Goal: Task Accomplishment & Management: Manage account settings

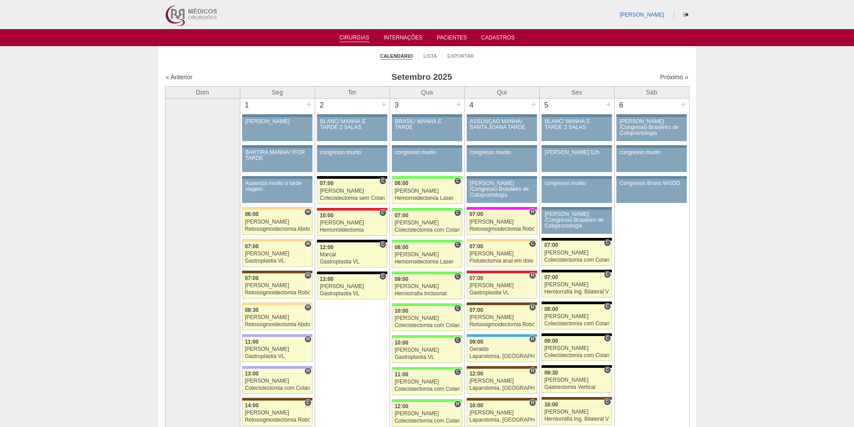
scroll to position [1435, 0]
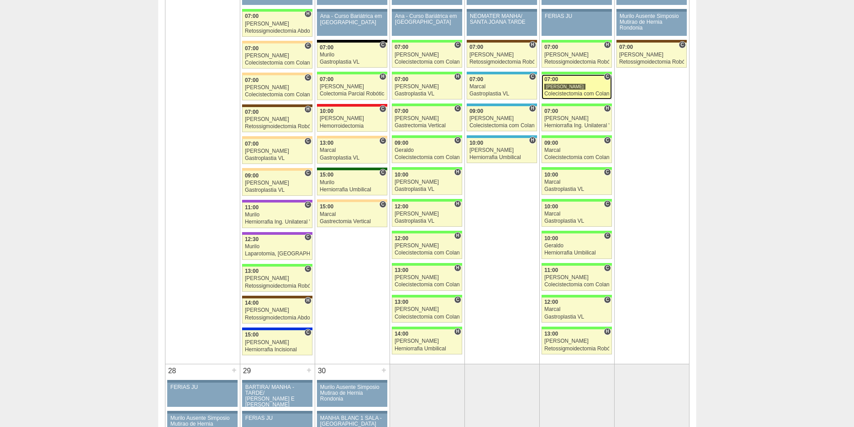
click at [587, 83] on link "87867 Ricardo Moreno C 07:00 Ricardo Moreno Colecistectomia com Colangiografia …" at bounding box center [577, 86] width 70 height 25
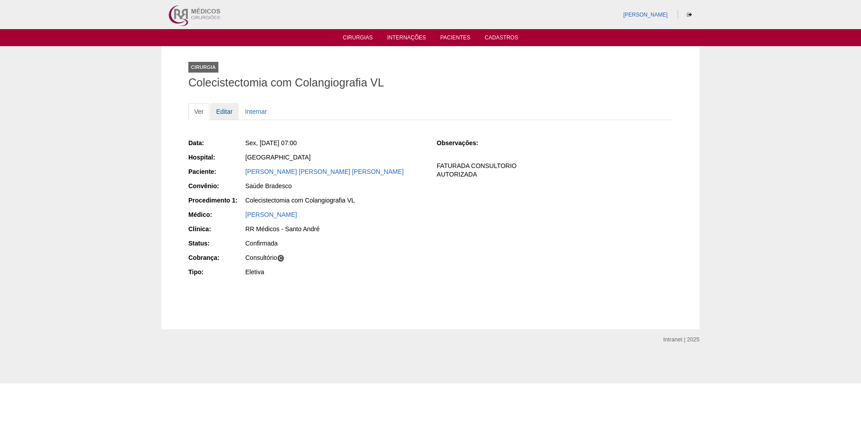
click at [227, 112] on link "Editar" at bounding box center [224, 111] width 28 height 17
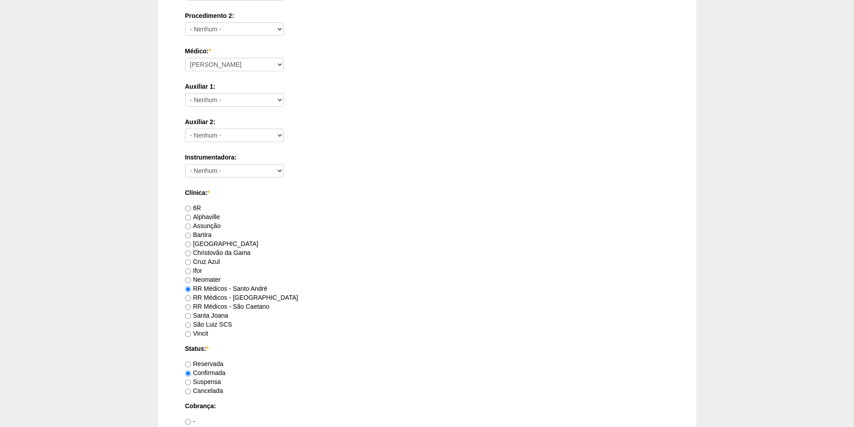
scroll to position [583, 0]
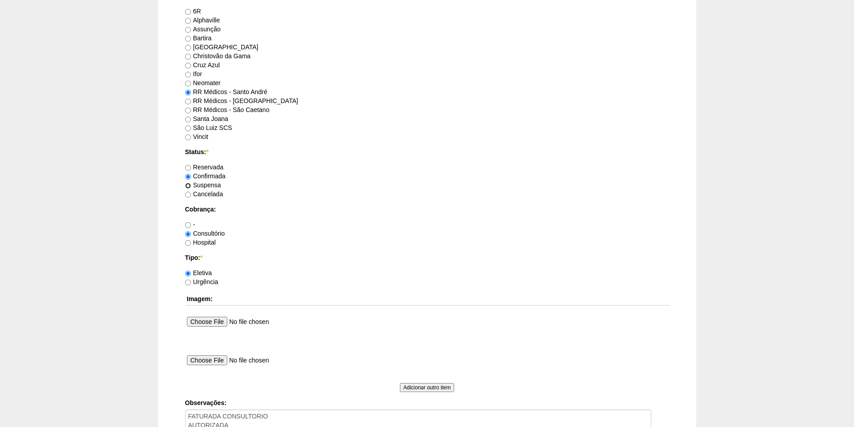
click at [187, 187] on input "Suspensa" at bounding box center [188, 186] width 6 height 6
radio input "true"
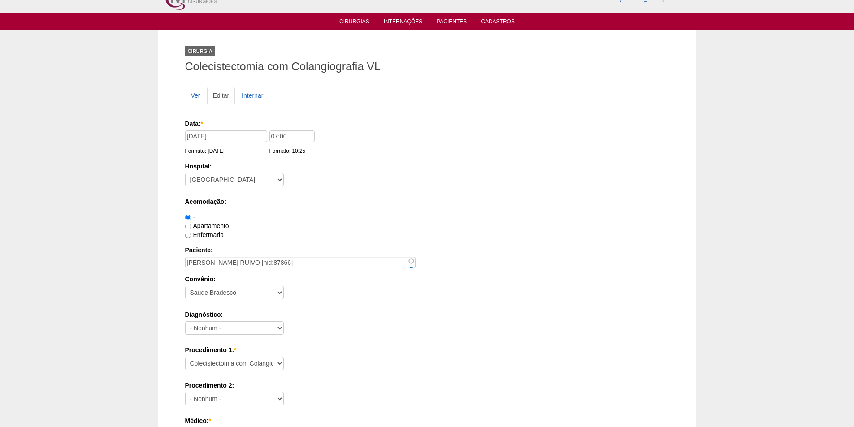
scroll to position [0, 0]
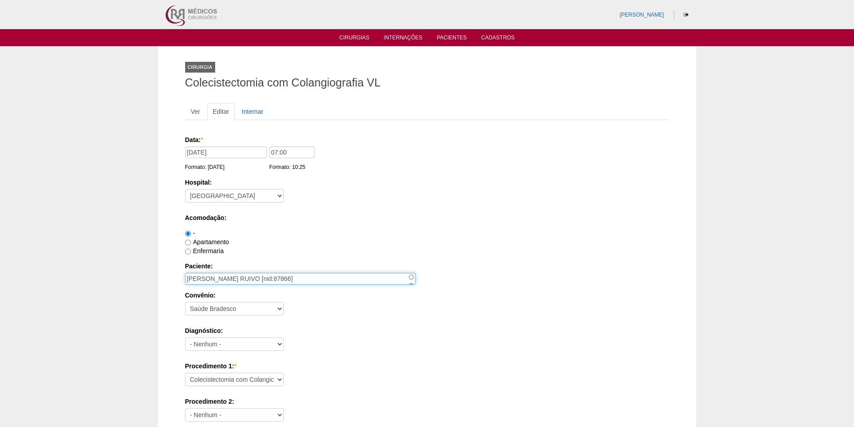
click at [198, 282] on input "[PERSON_NAME] RUIVO [nid:87866]" at bounding box center [300, 279] width 230 height 12
drag, startPoint x: 198, startPoint y: 282, endPoint x: 264, endPoint y: 275, distance: 66.2
click at [264, 275] on input "[PERSON_NAME] RUIVO [nid:87866]" at bounding box center [300, 279] width 230 height 12
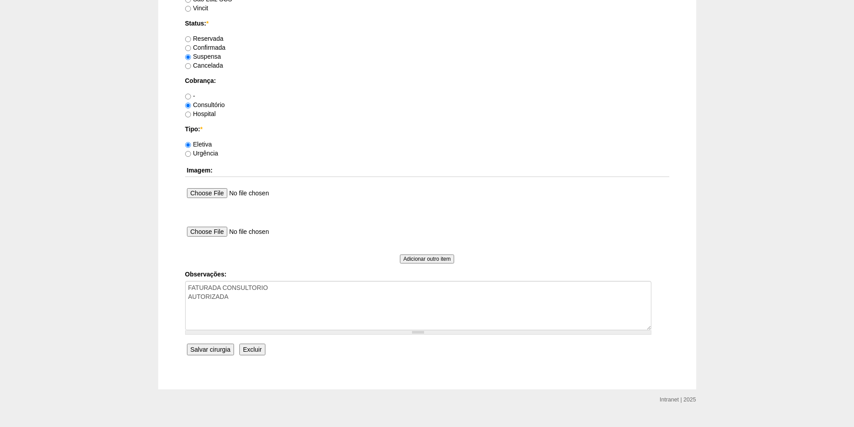
scroll to position [728, 0]
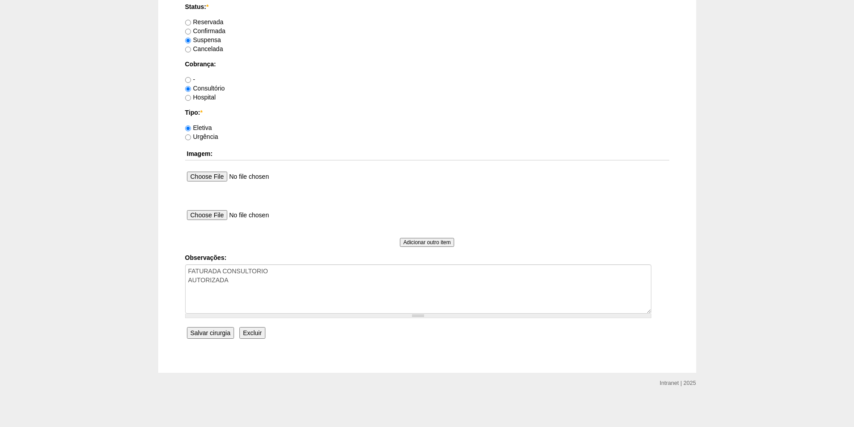
click at [211, 335] on input "Salvar cirurgia" at bounding box center [210, 333] width 47 height 12
